Goal: Task Accomplishment & Management: Use online tool/utility

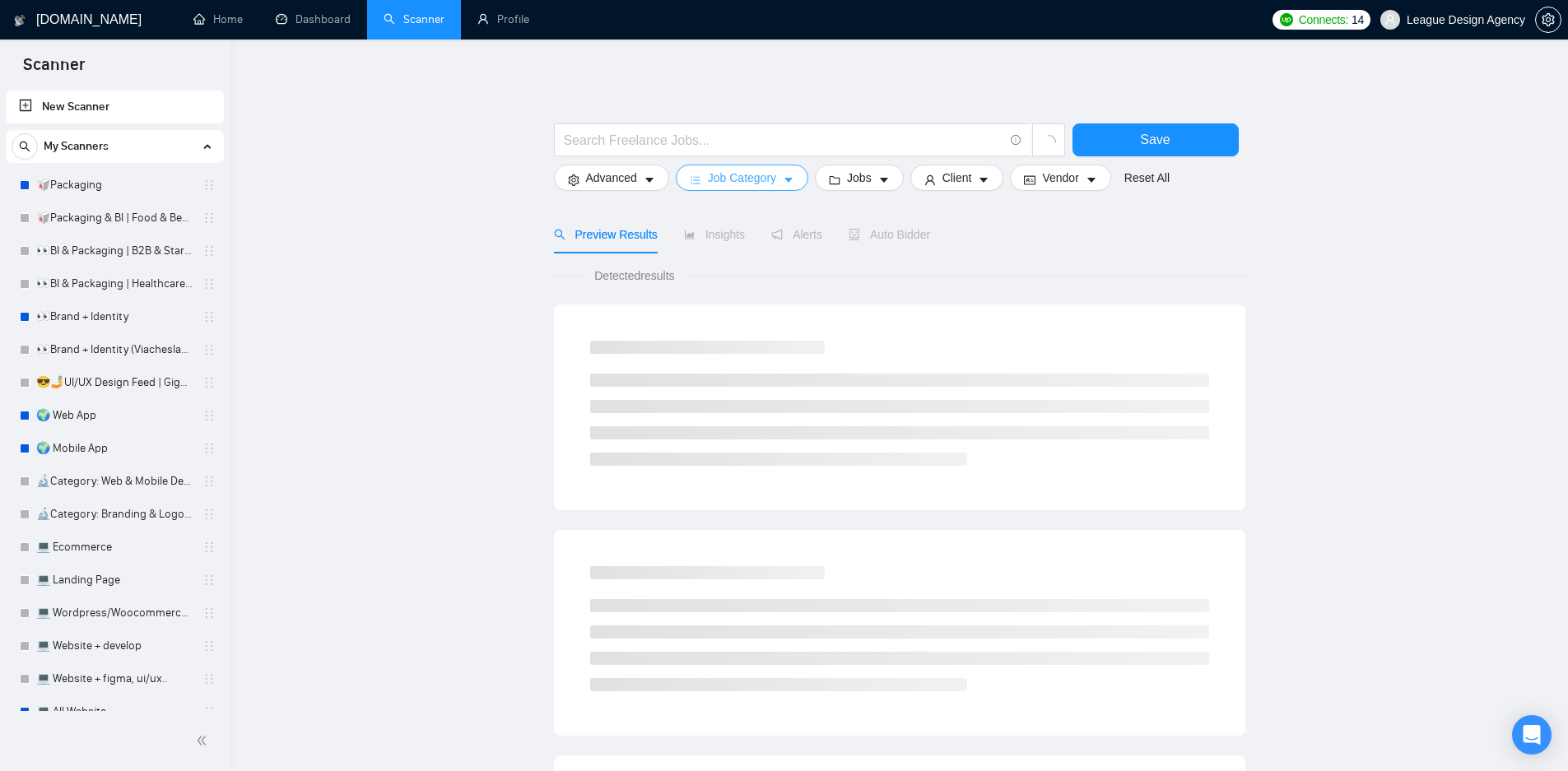
click at [753, 181] on span "Job Category" at bounding box center [742, 178] width 69 height 19
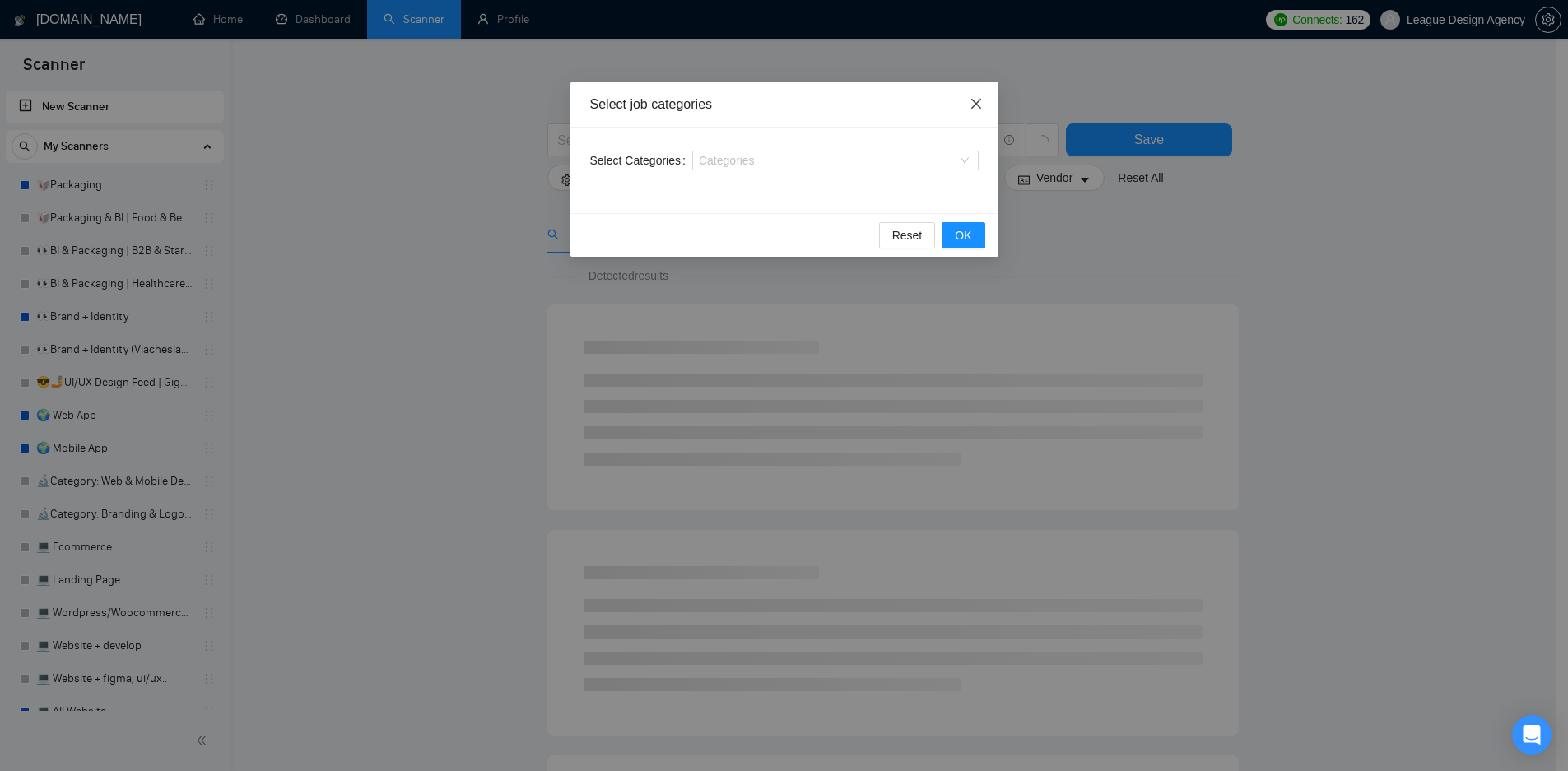
click at [976, 109] on icon "close" at bounding box center [976, 104] width 13 height 13
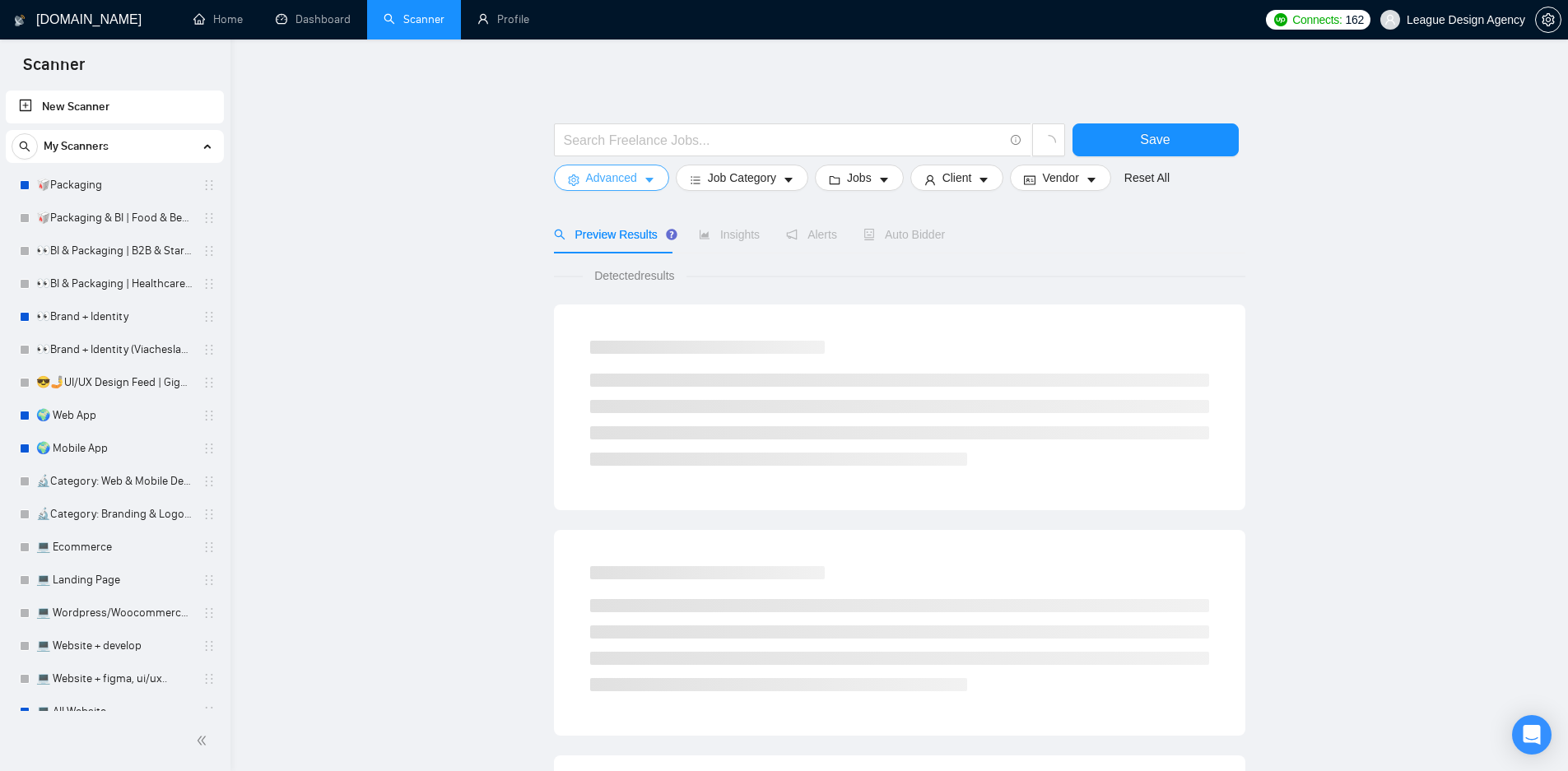
click at [628, 180] on span "Advanced" at bounding box center [611, 178] width 51 height 19
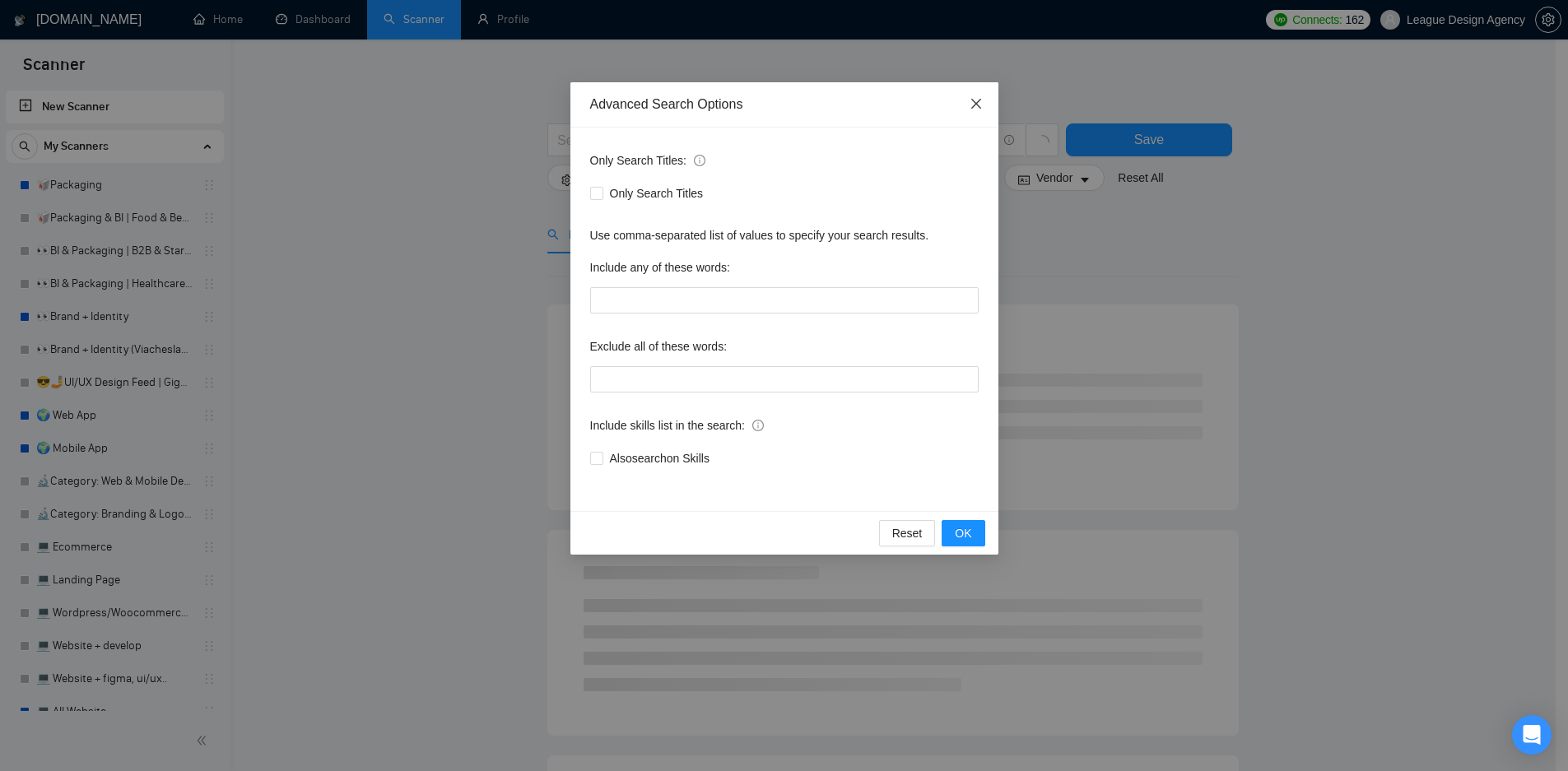
click at [975, 109] on icon "close" at bounding box center [976, 104] width 13 height 13
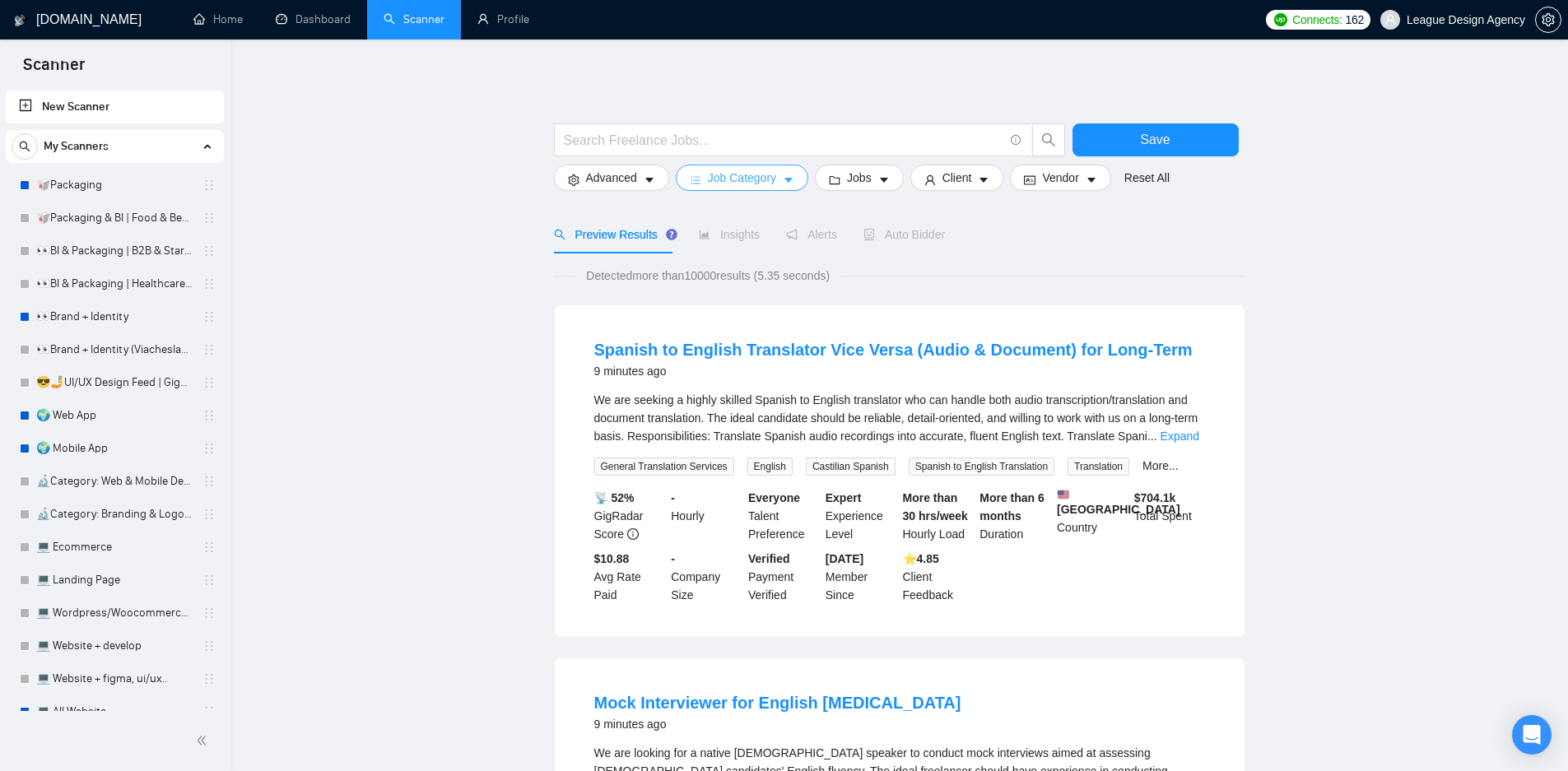
click at [777, 180] on button "Job Category" at bounding box center [742, 177] width 133 height 26
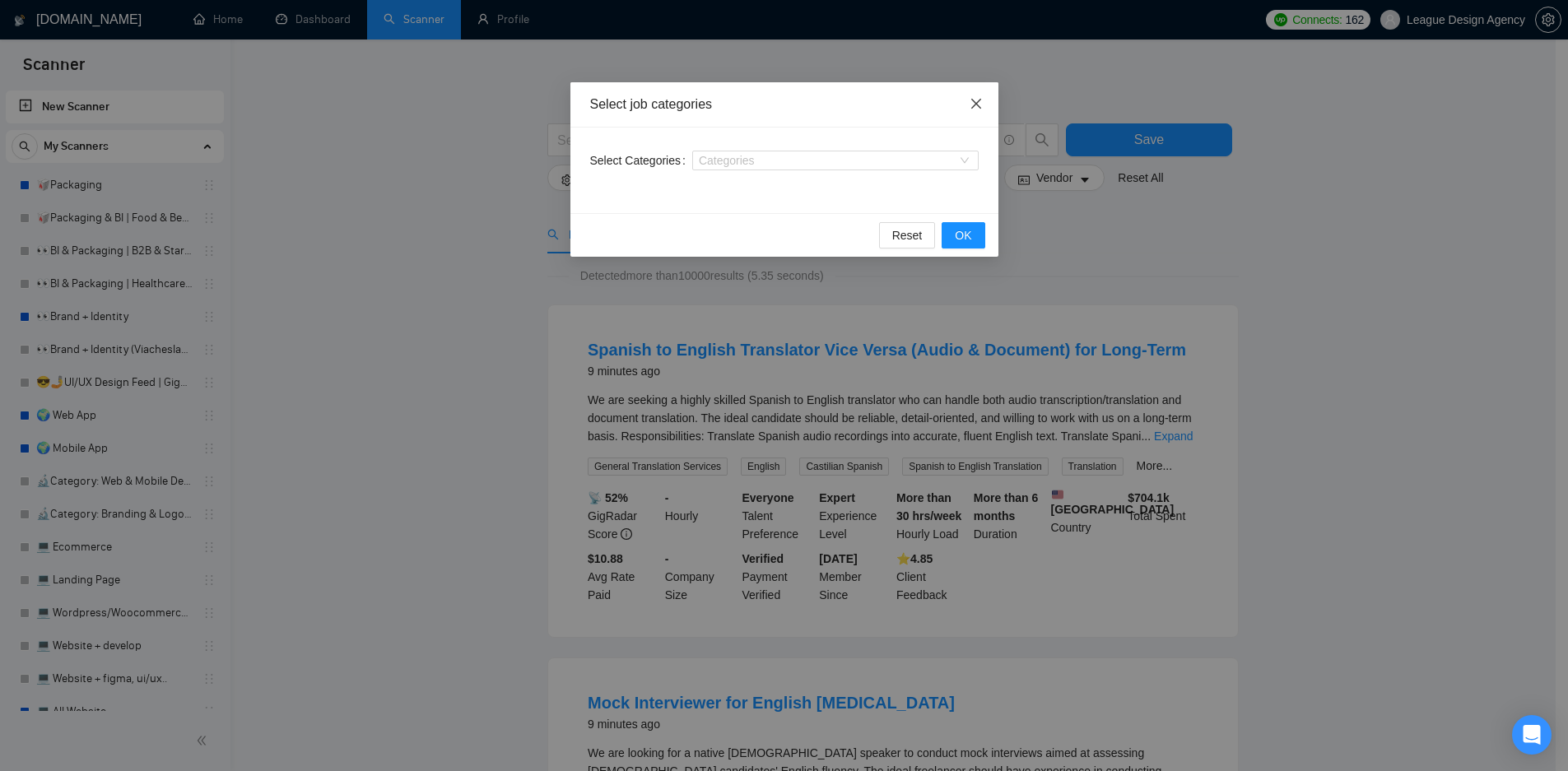
click at [982, 103] on icon "close" at bounding box center [976, 104] width 13 height 13
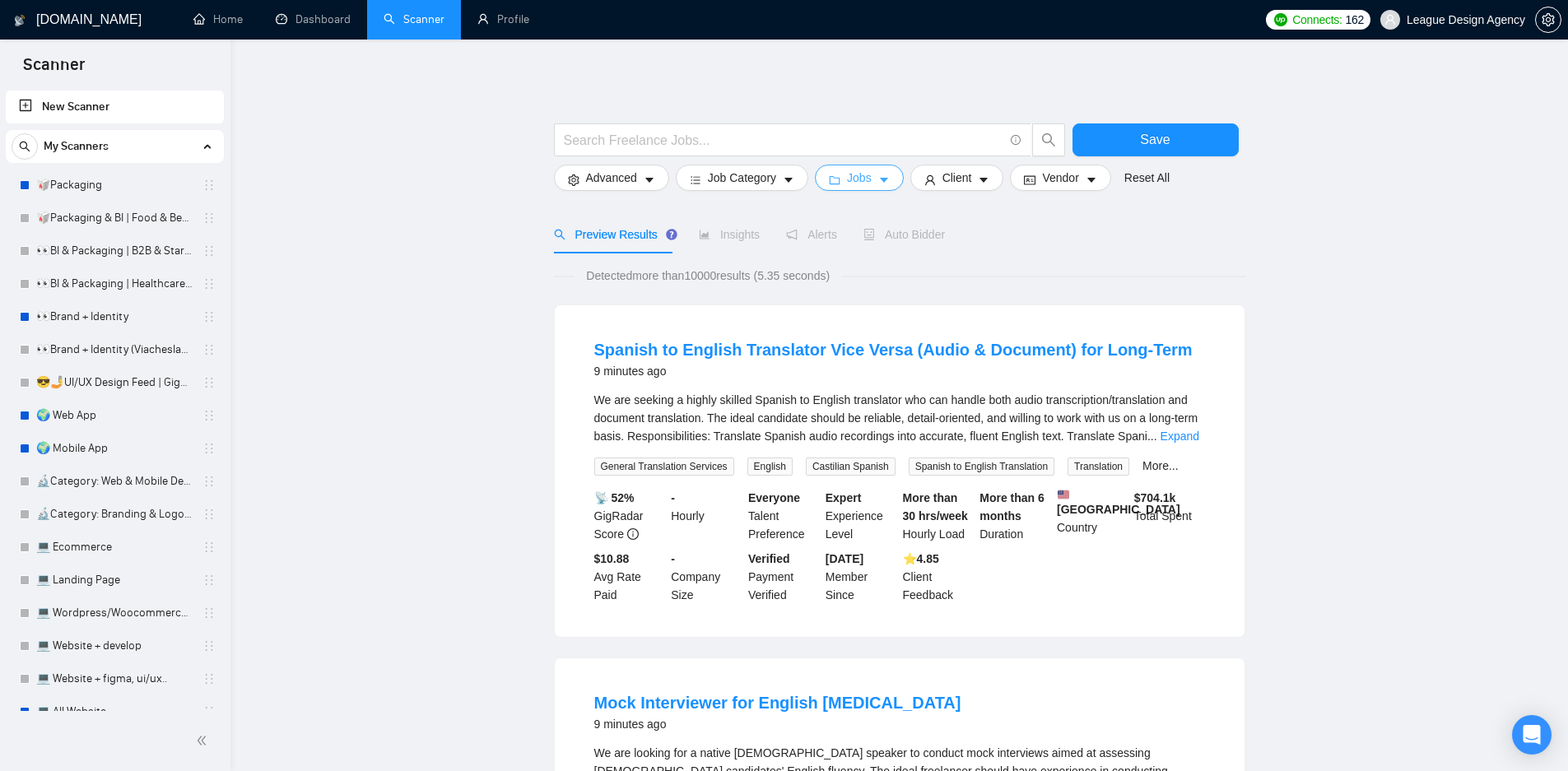
click at [876, 181] on button "Jobs" at bounding box center [860, 177] width 89 height 26
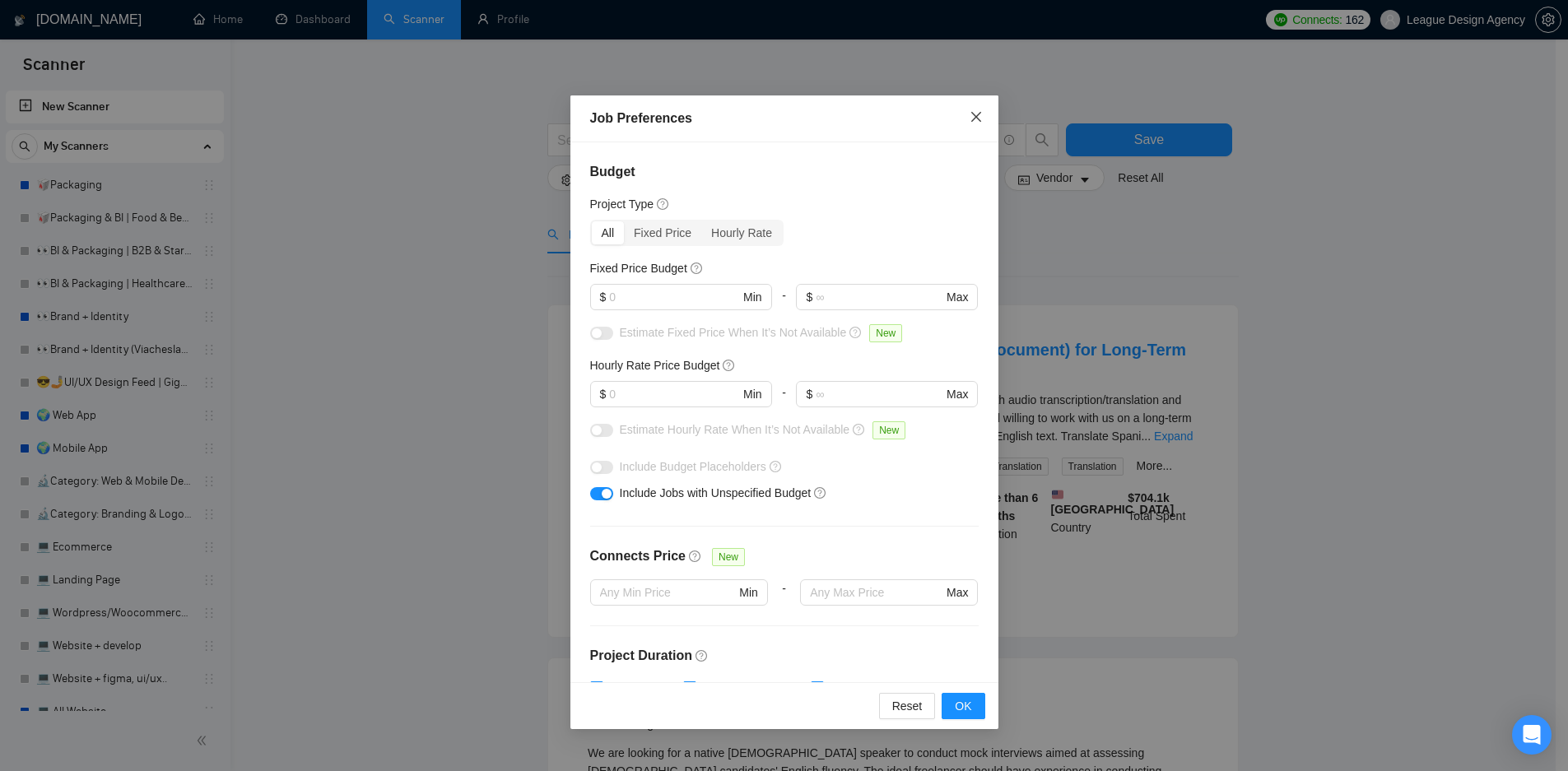
click at [966, 118] on span "Close" at bounding box center [976, 118] width 45 height 45
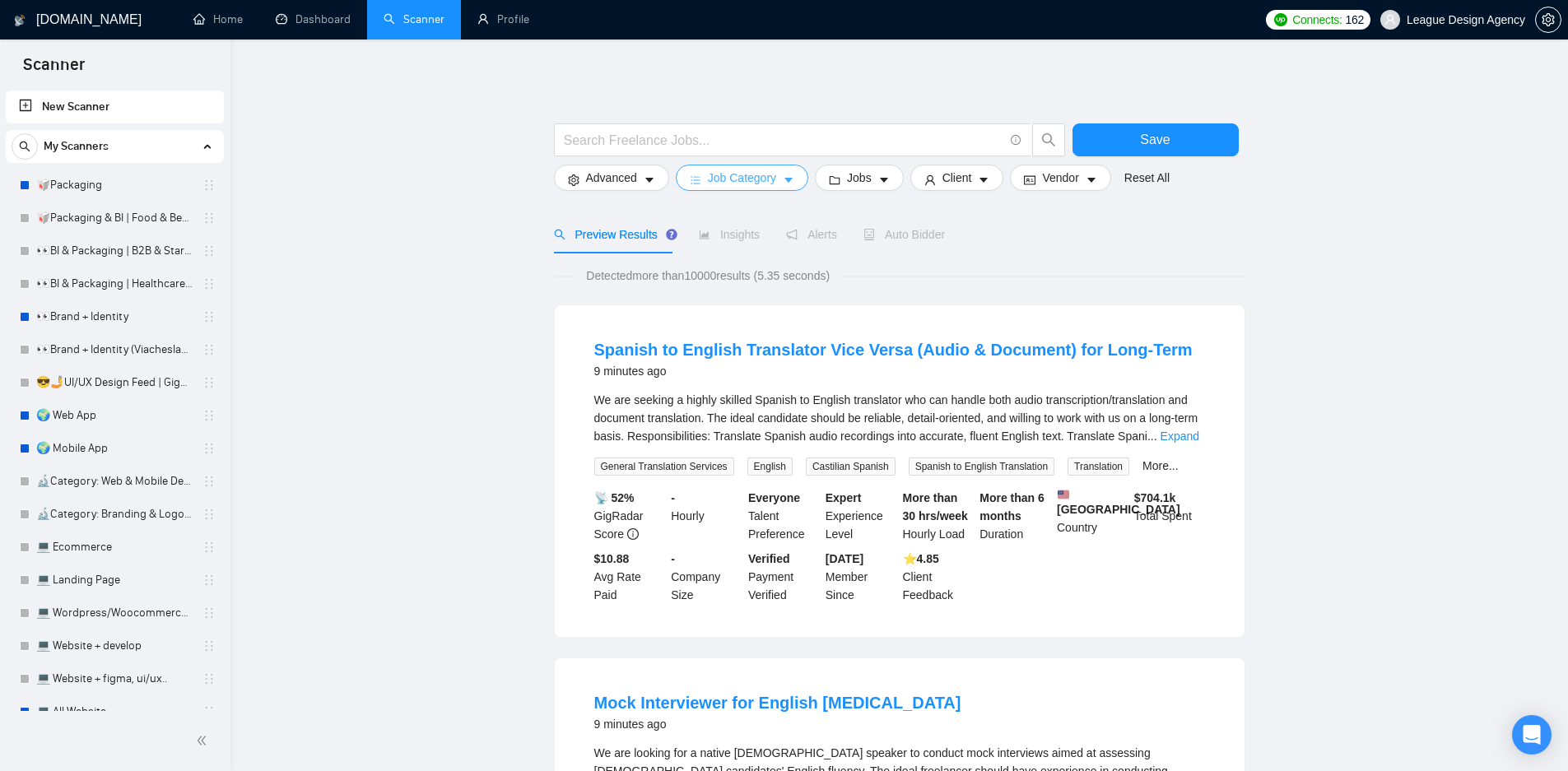
click at [783, 189] on button "Job Category" at bounding box center [742, 177] width 133 height 26
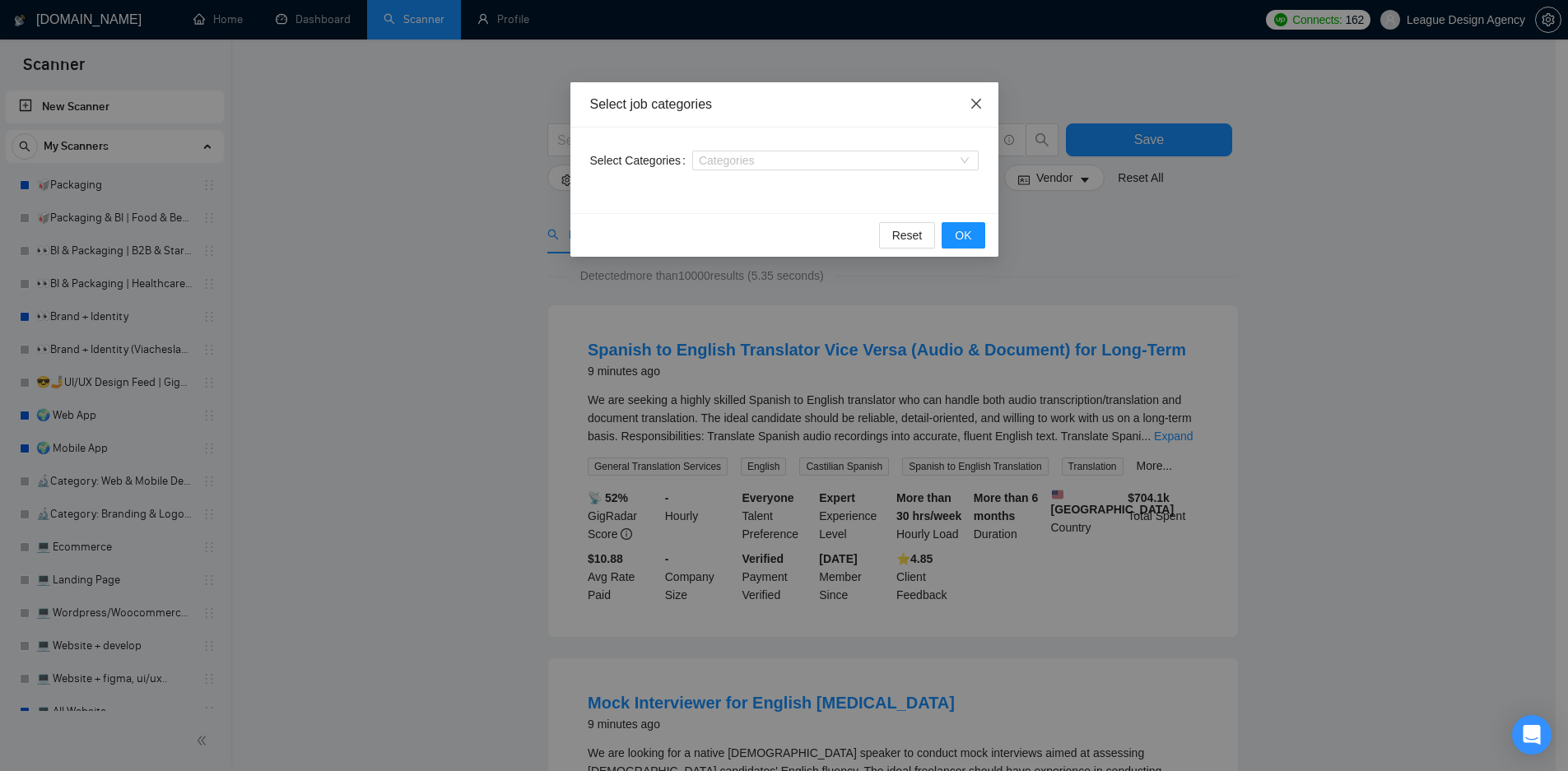
click at [977, 105] on icon "close" at bounding box center [975, 103] width 10 height 10
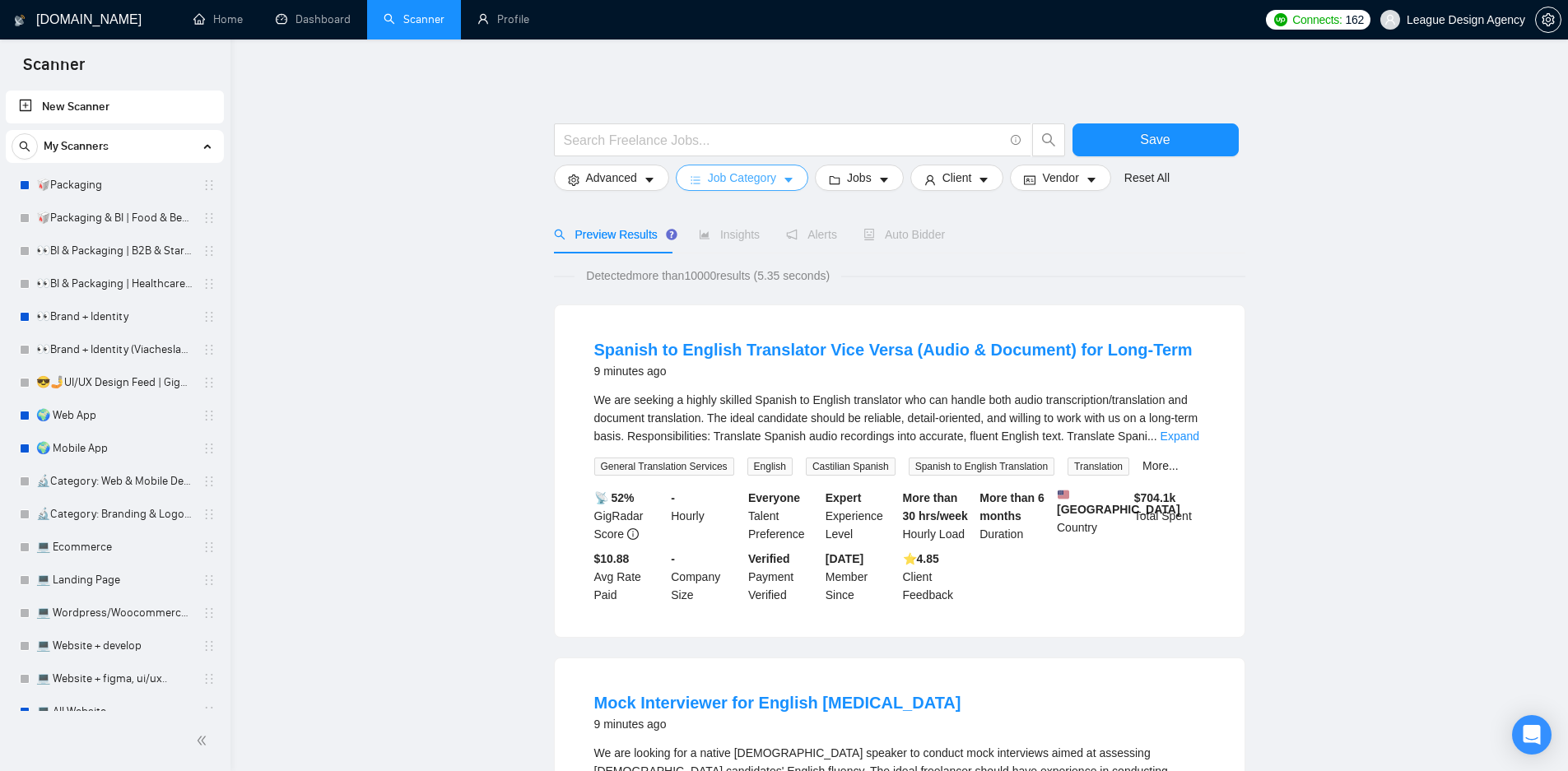
click at [784, 173] on span "caret-down" at bounding box center [788, 179] width 11 height 12
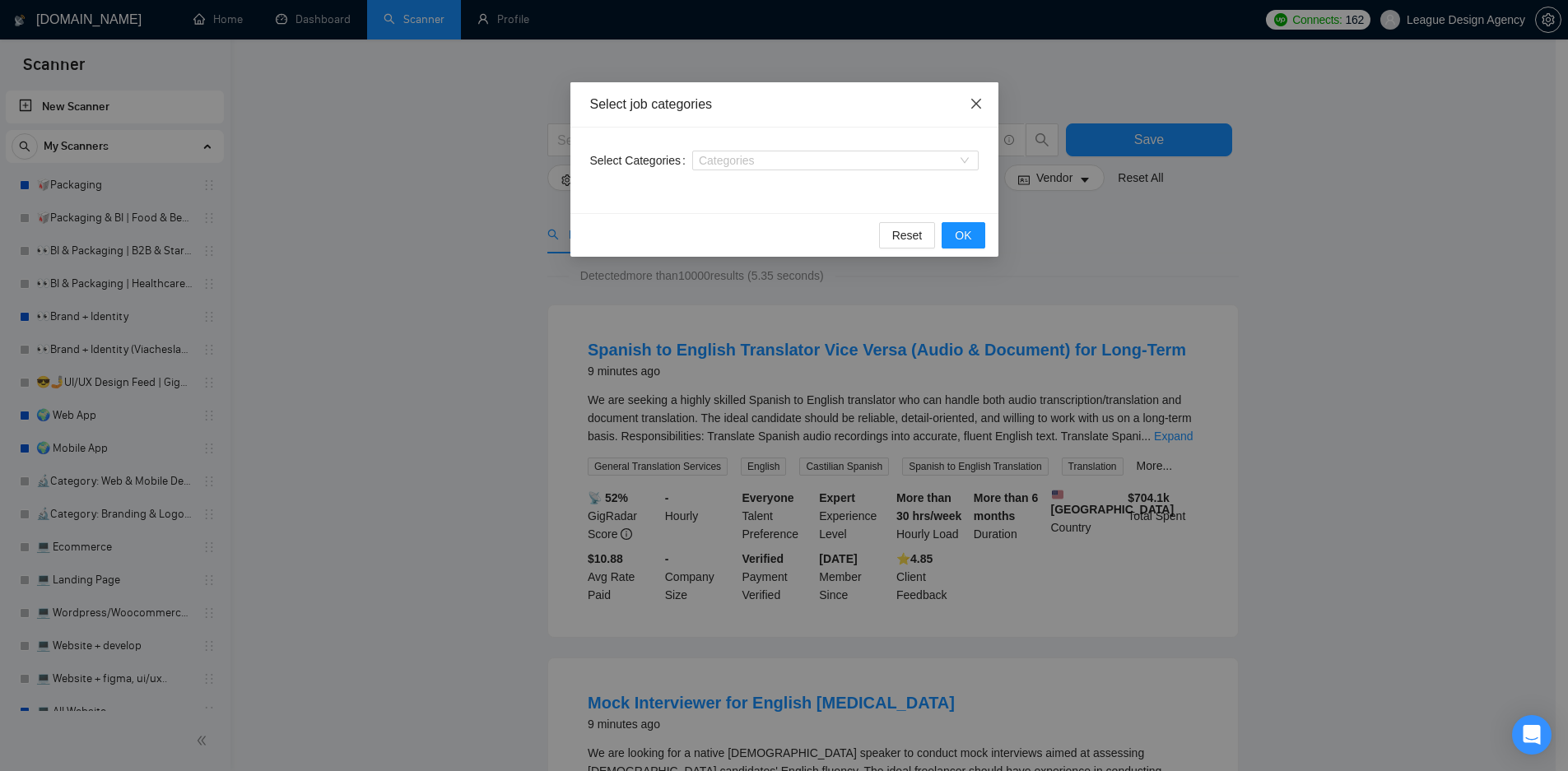
click at [975, 108] on icon "close" at bounding box center [976, 104] width 13 height 13
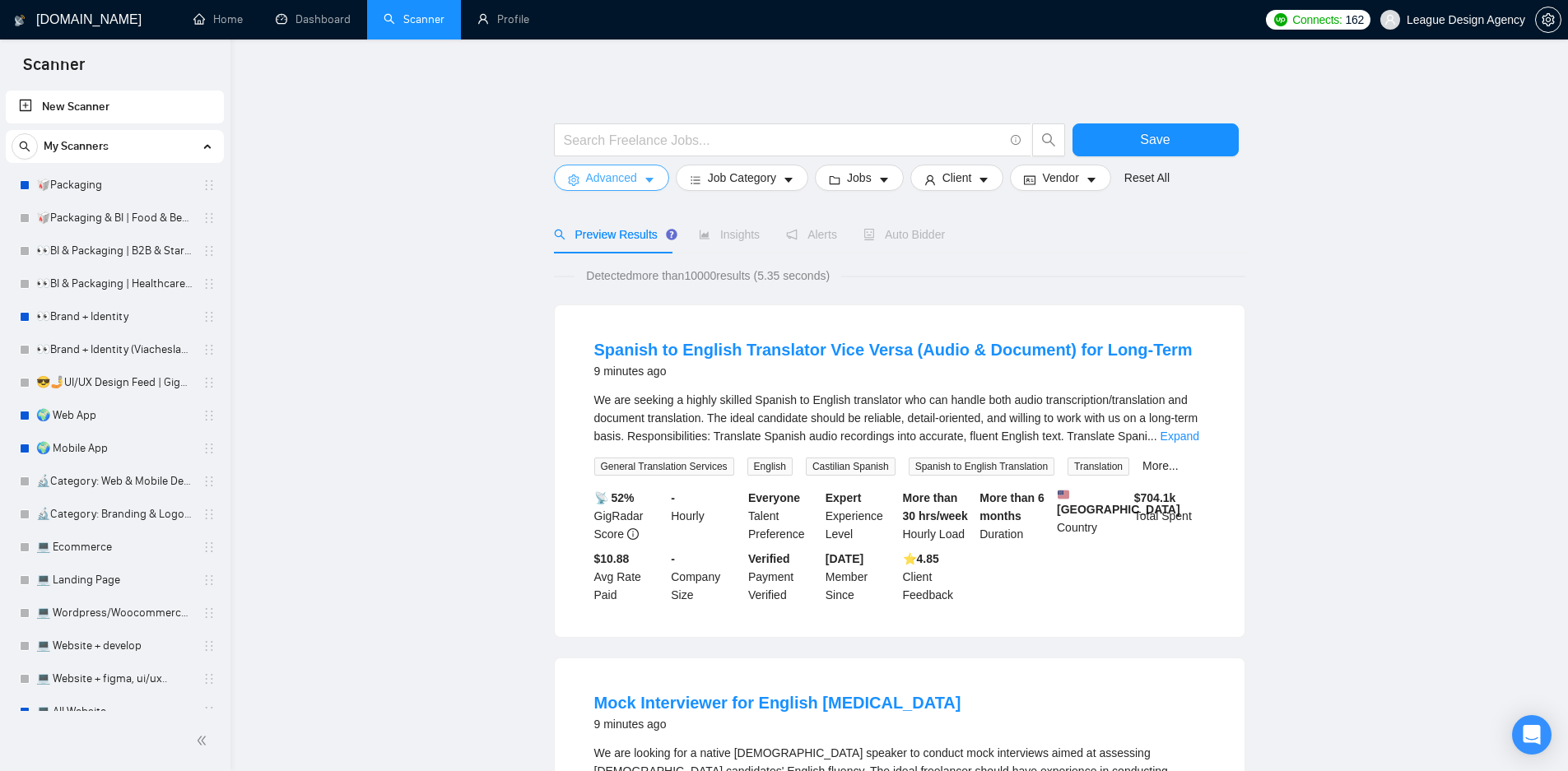
click at [641, 184] on button "Advanced" at bounding box center [612, 177] width 115 height 26
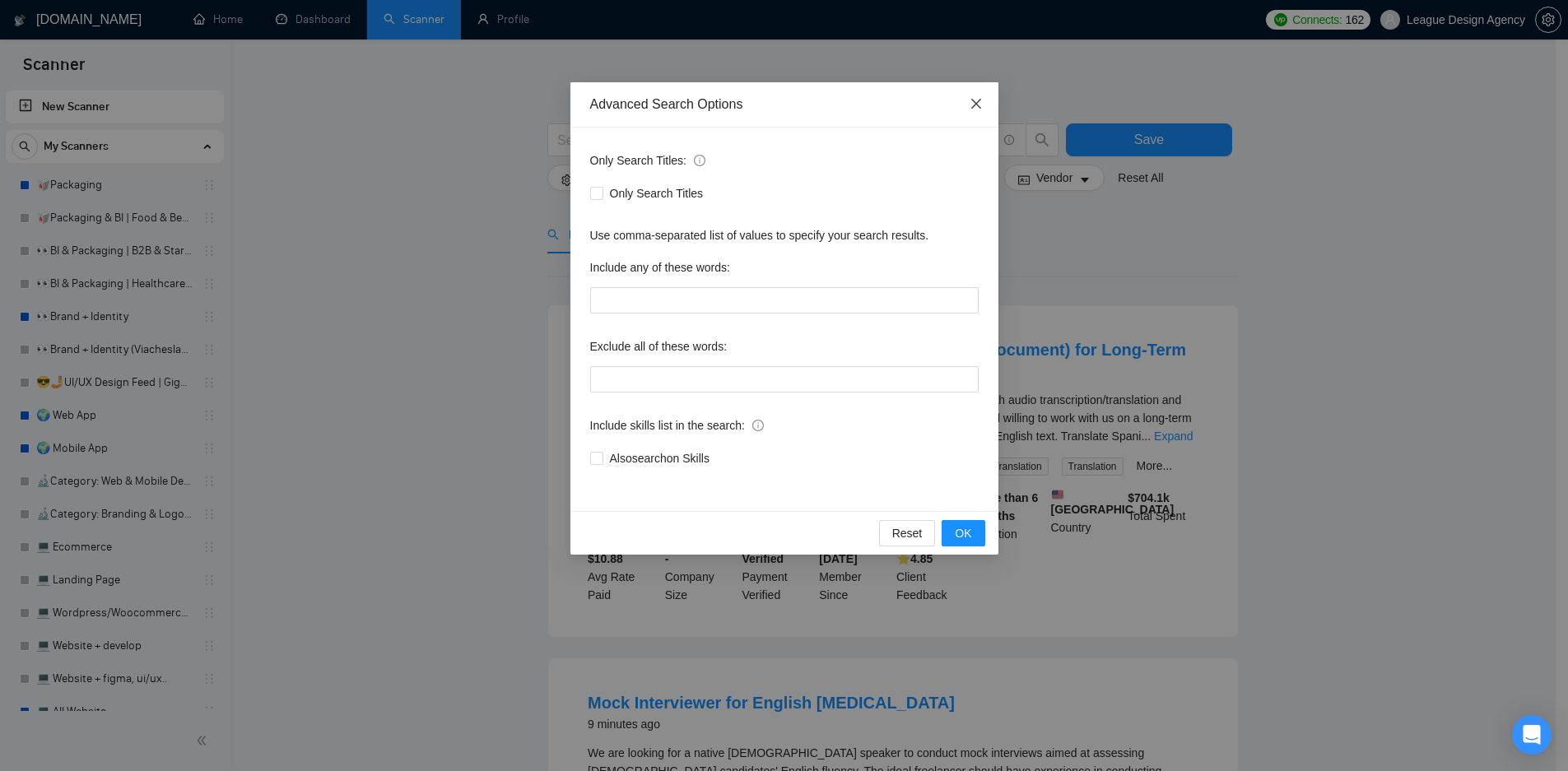
click at [975, 99] on icon "close" at bounding box center [976, 104] width 13 height 13
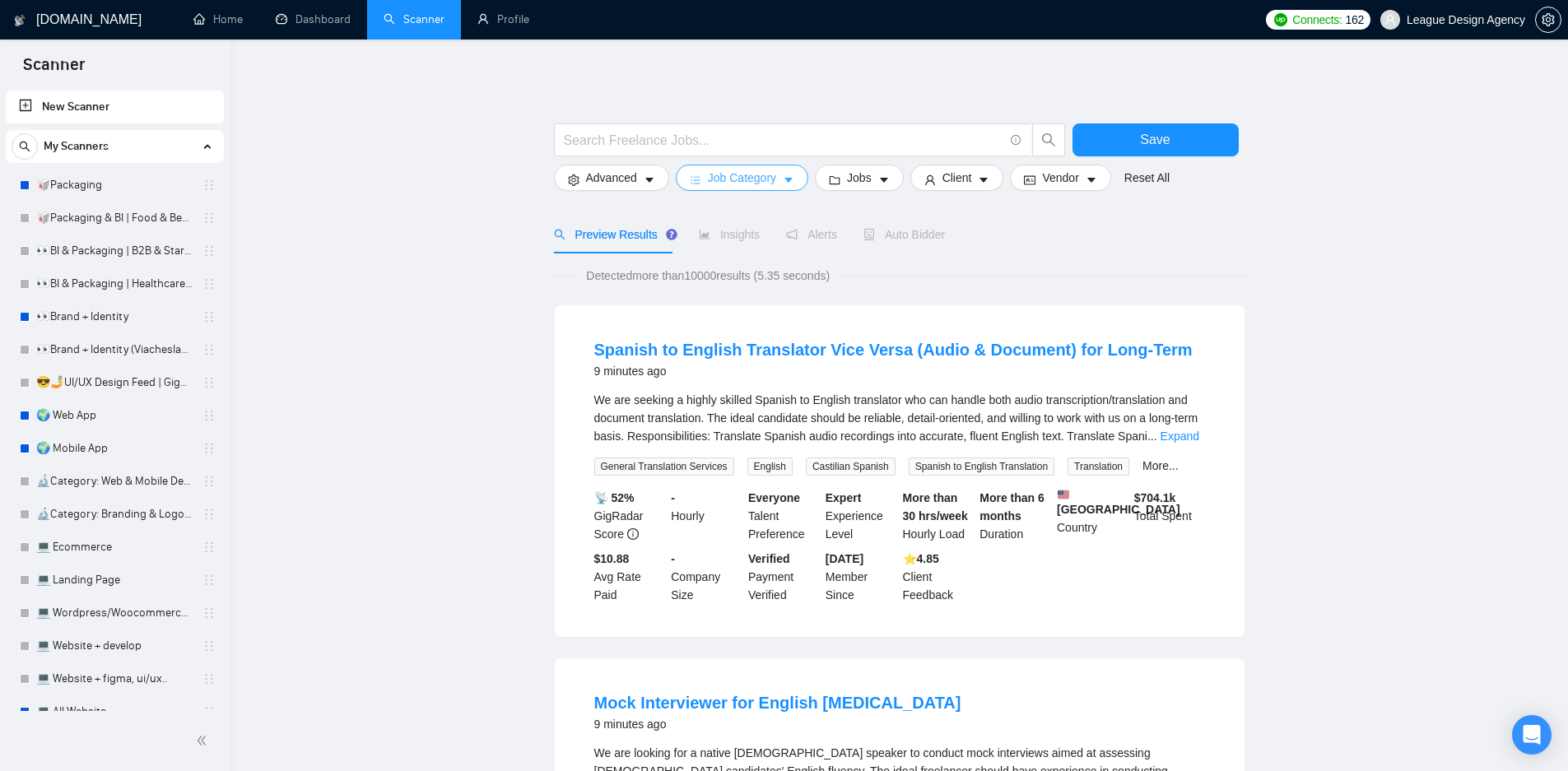
click at [736, 174] on span "Job Category" at bounding box center [742, 178] width 69 height 19
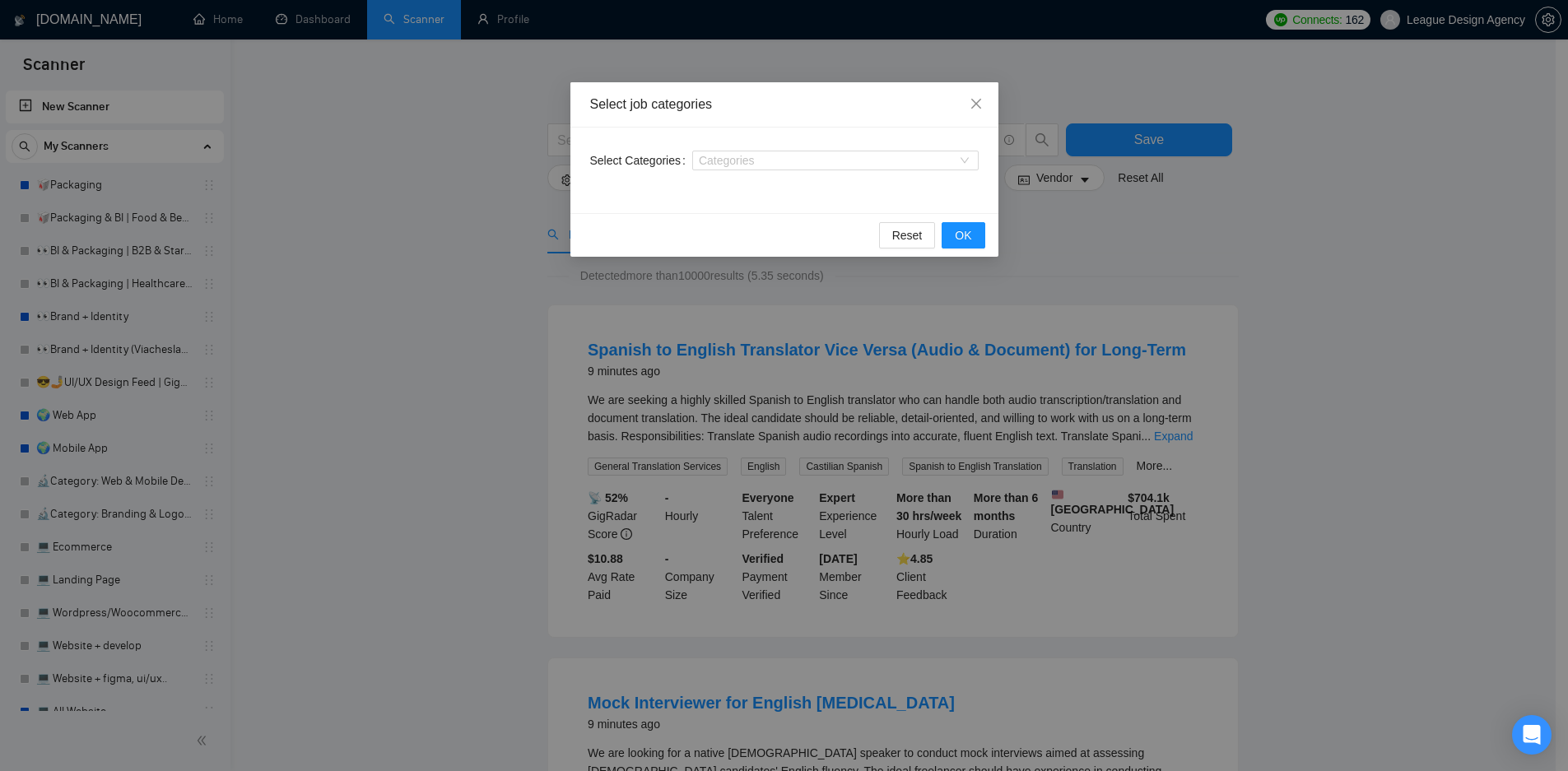
click at [1272, 236] on div "Select job categories Select Categories Categories Reset OK" at bounding box center [784, 385] width 1568 height 771
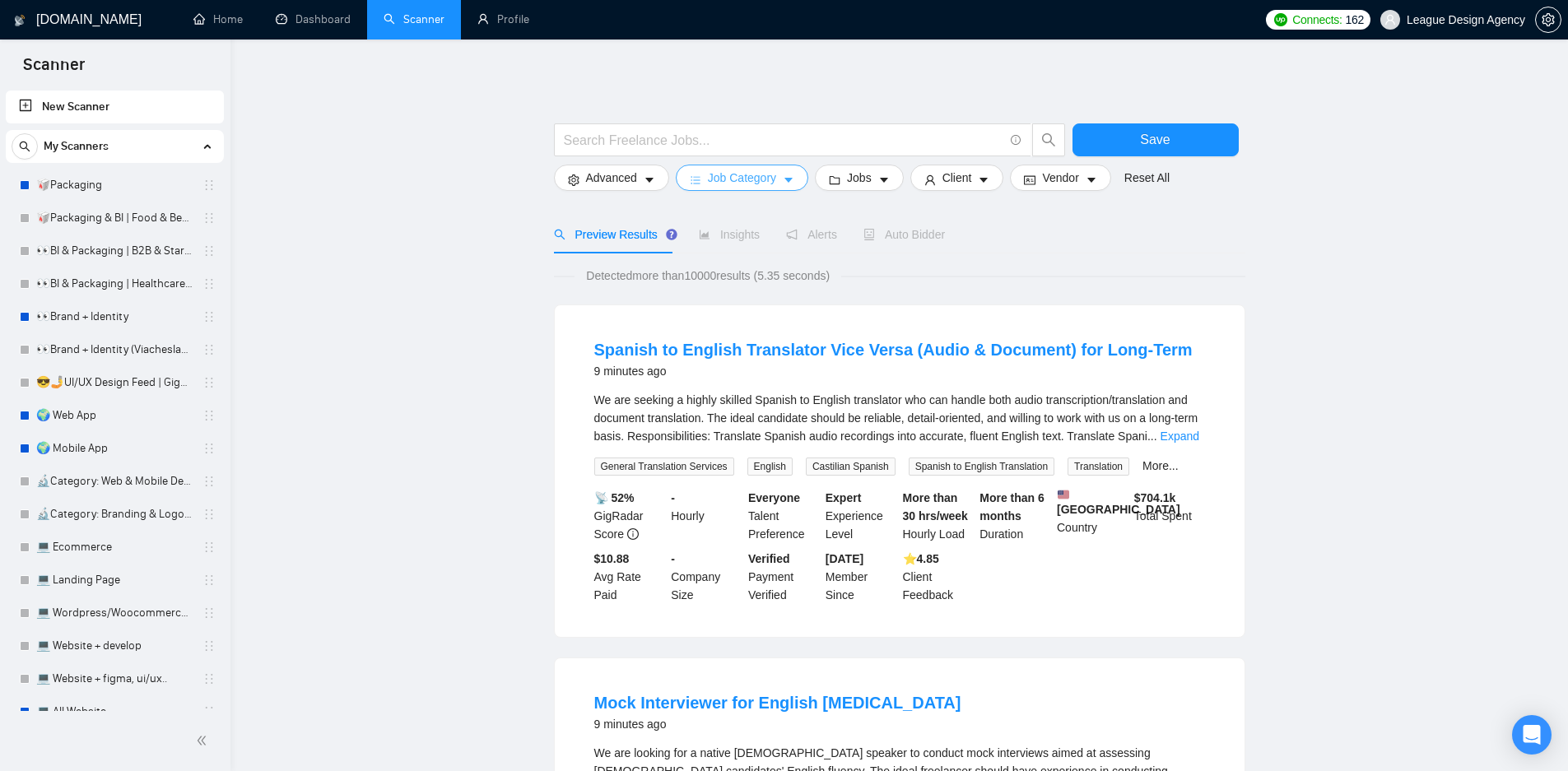
click at [773, 173] on span "Job Category" at bounding box center [742, 178] width 69 height 19
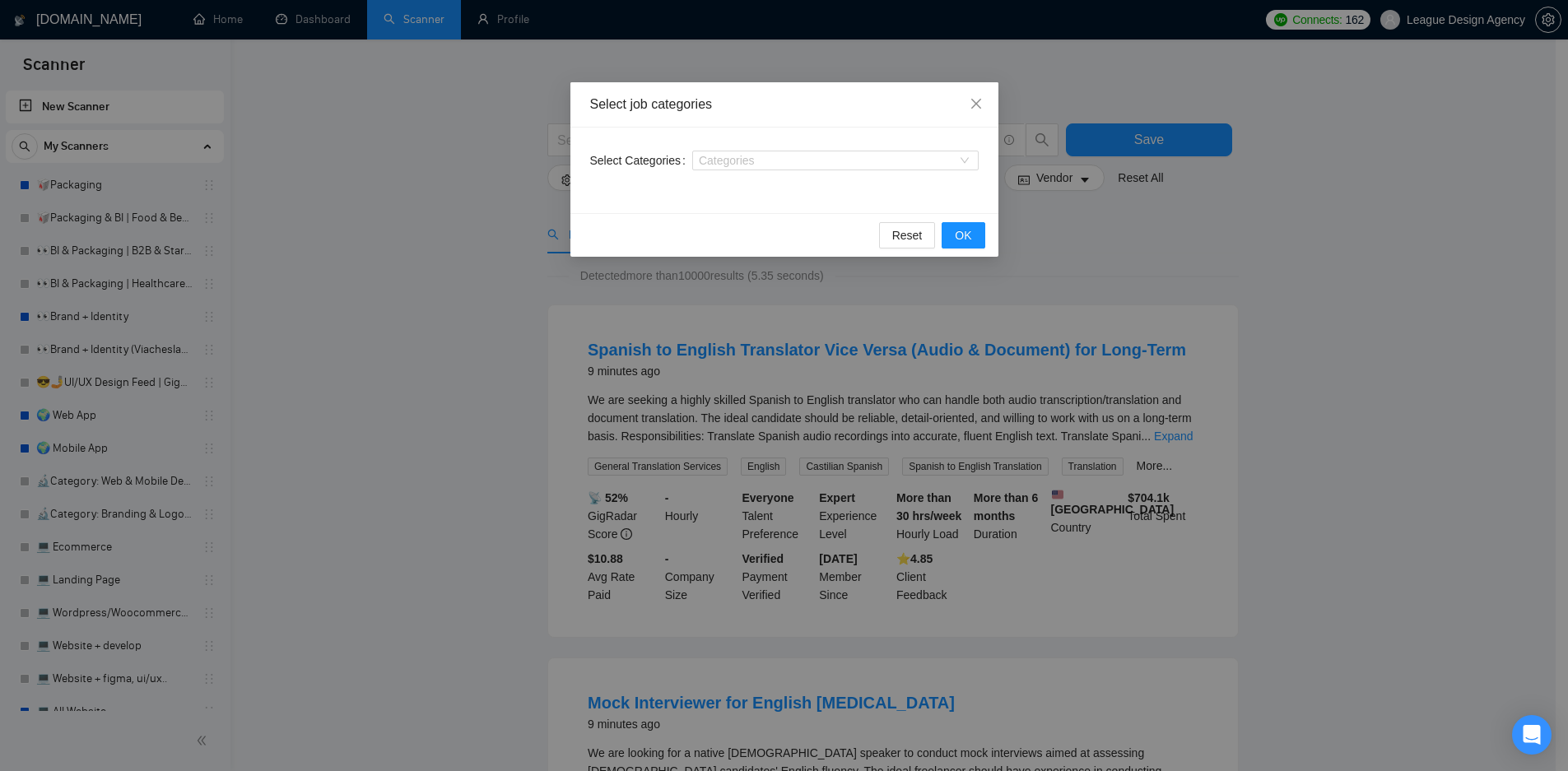
drag, startPoint x: 1389, startPoint y: 276, endPoint x: 1375, endPoint y: 225, distance: 52.9
click at [1389, 276] on div "Select job categories Select Categories Categories Reset OK" at bounding box center [784, 385] width 1568 height 771
